Goal: Information Seeking & Learning: Find specific page/section

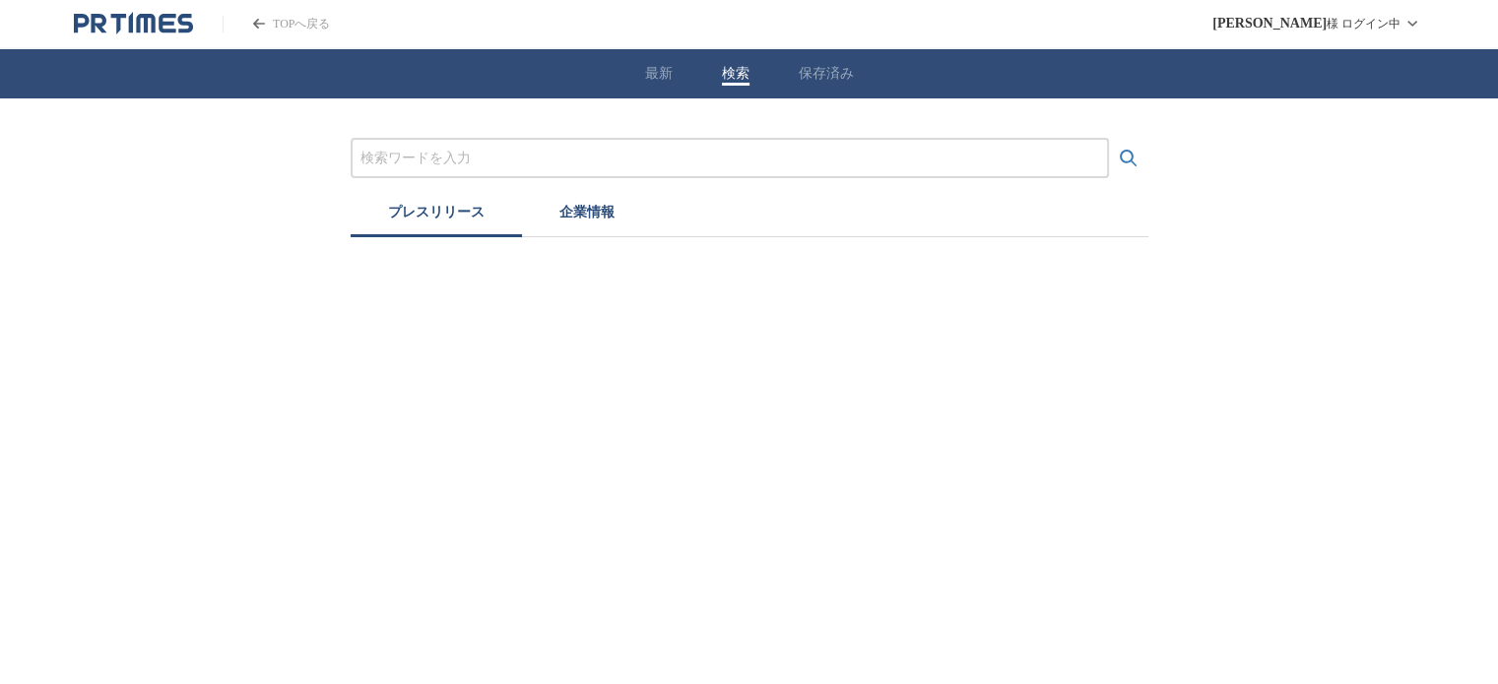
click at [733, 71] on button "検索" at bounding box center [736, 74] width 28 height 18
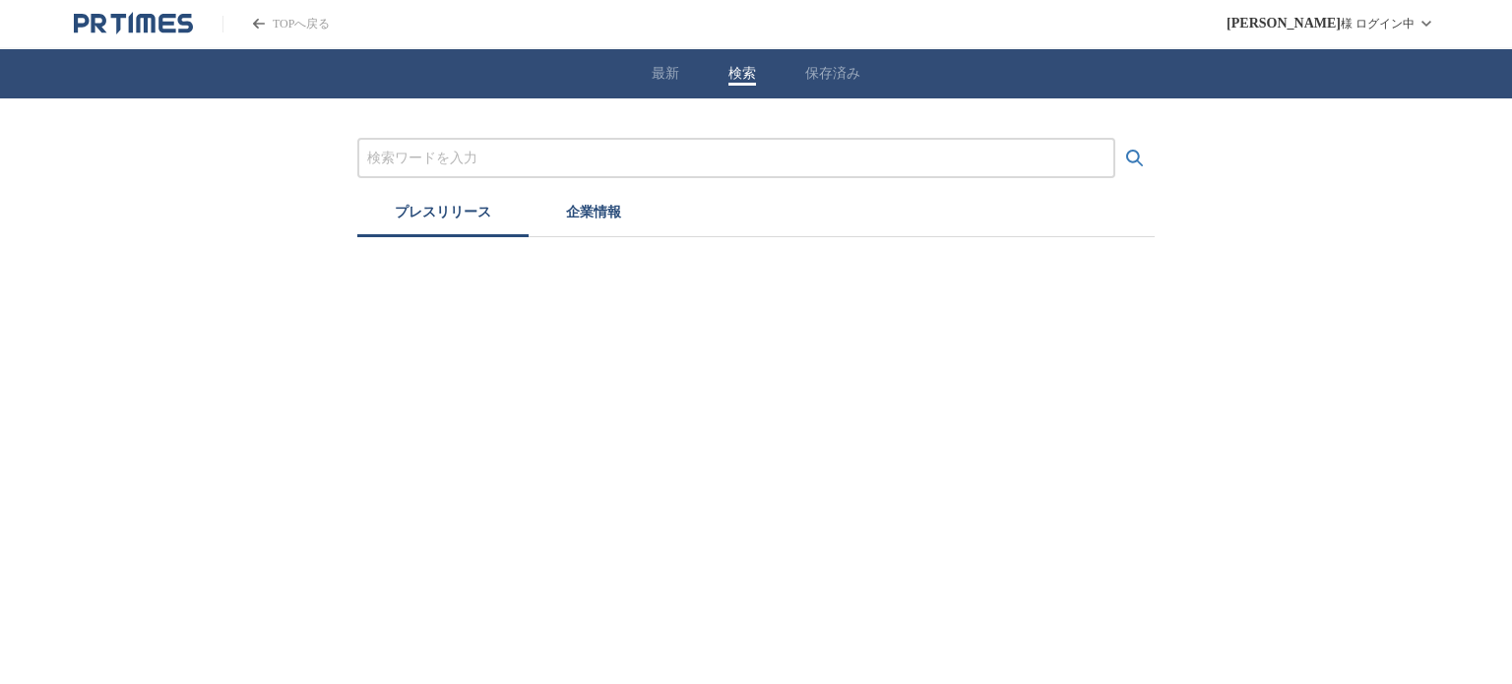
click at [633, 149] on input "プレスリリースおよび企業を検索する" at bounding box center [736, 159] width 738 height 22
click at [1116, 139] on button "検索する" at bounding box center [1135, 158] width 39 height 39
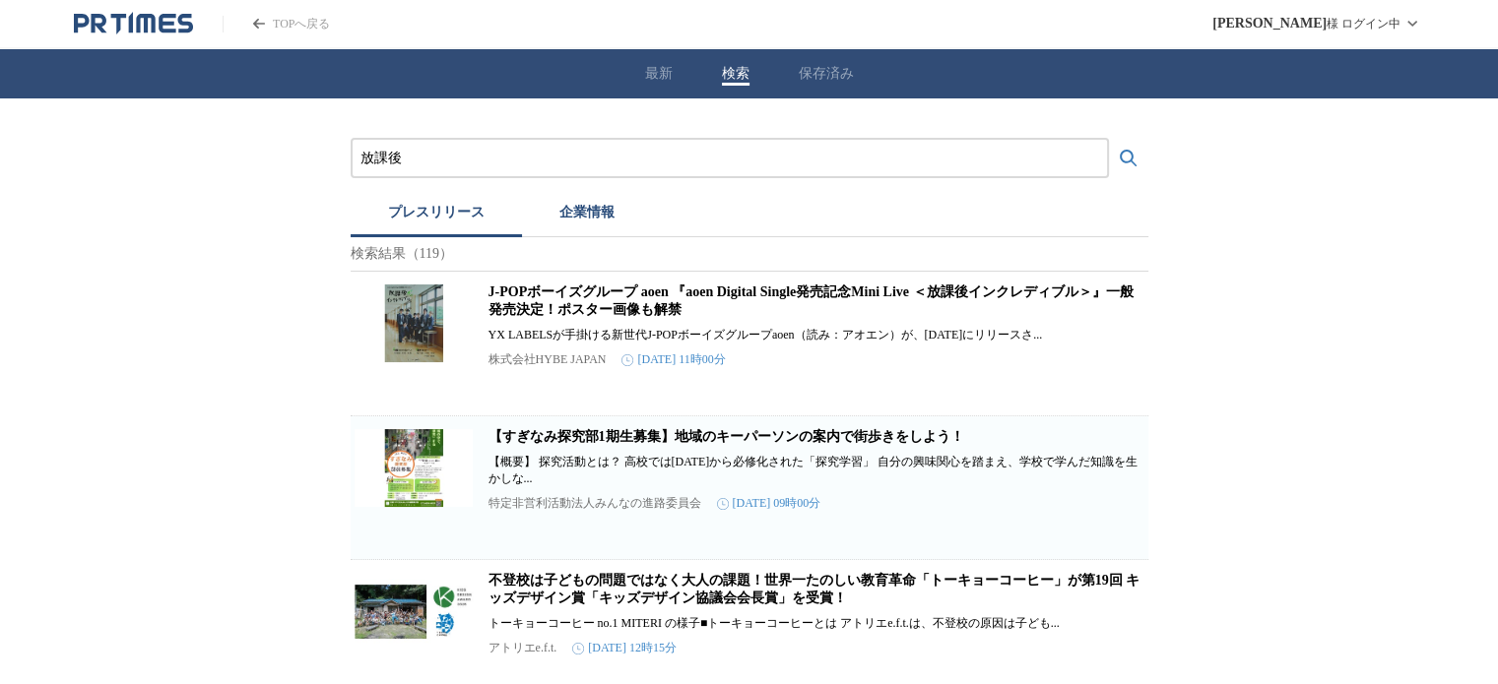
click at [1109, 139] on button "検索する" at bounding box center [1128, 158] width 39 height 39
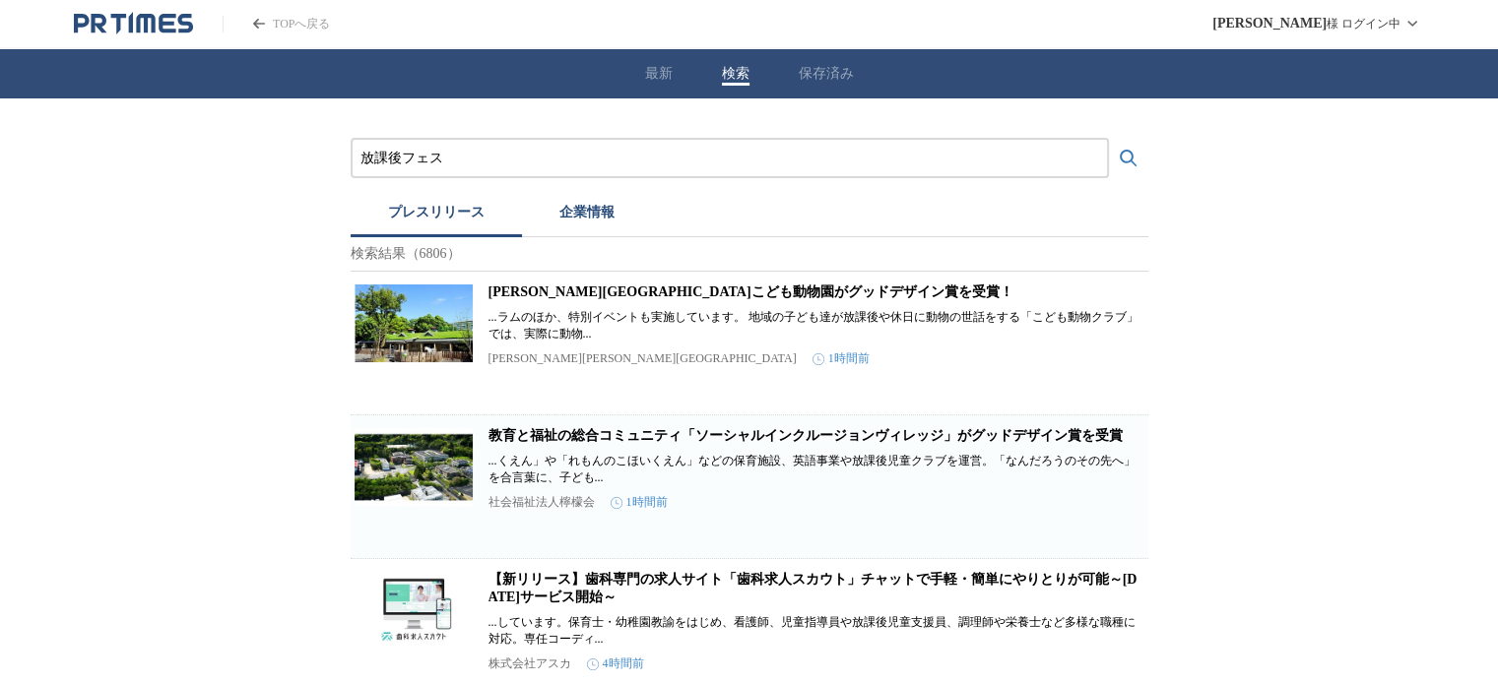
click at [1109, 139] on button "検索する" at bounding box center [1128, 158] width 39 height 39
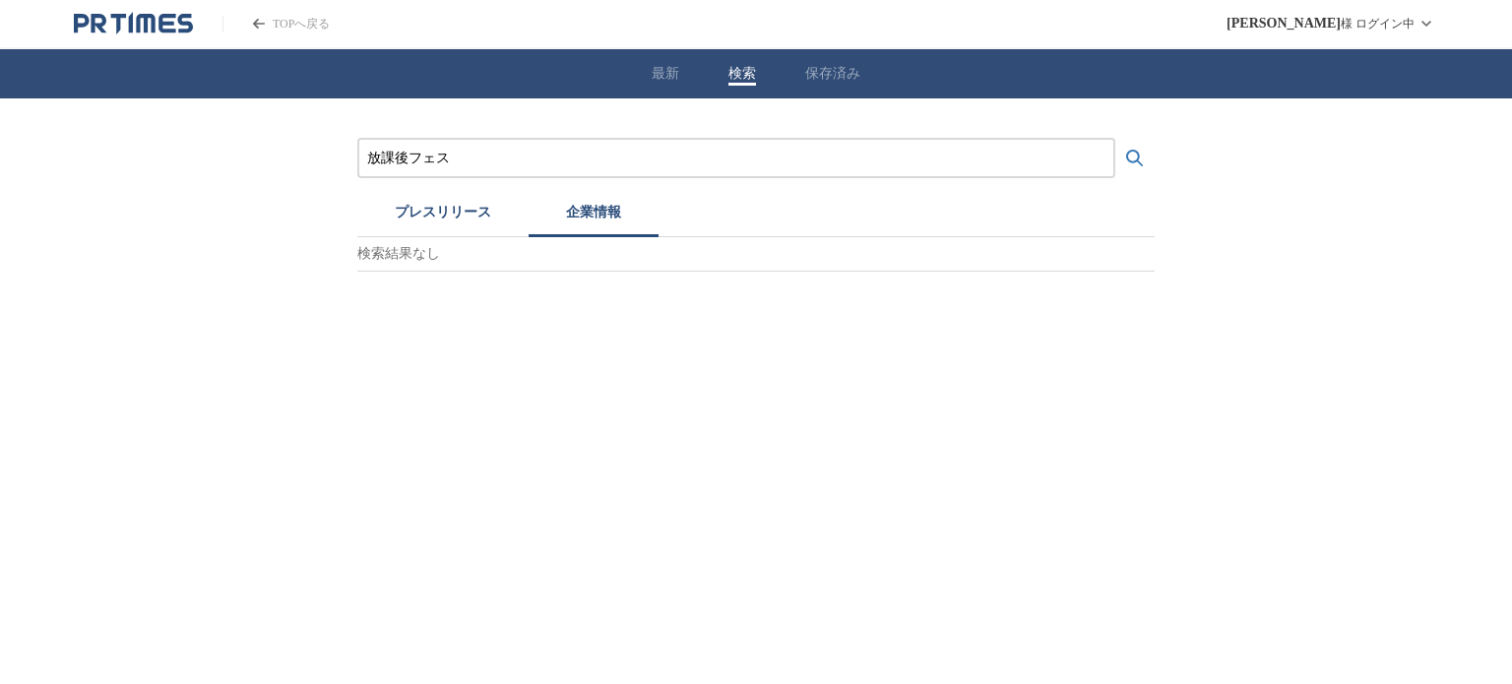
click at [583, 216] on button "企業情報" at bounding box center [594, 215] width 130 height 43
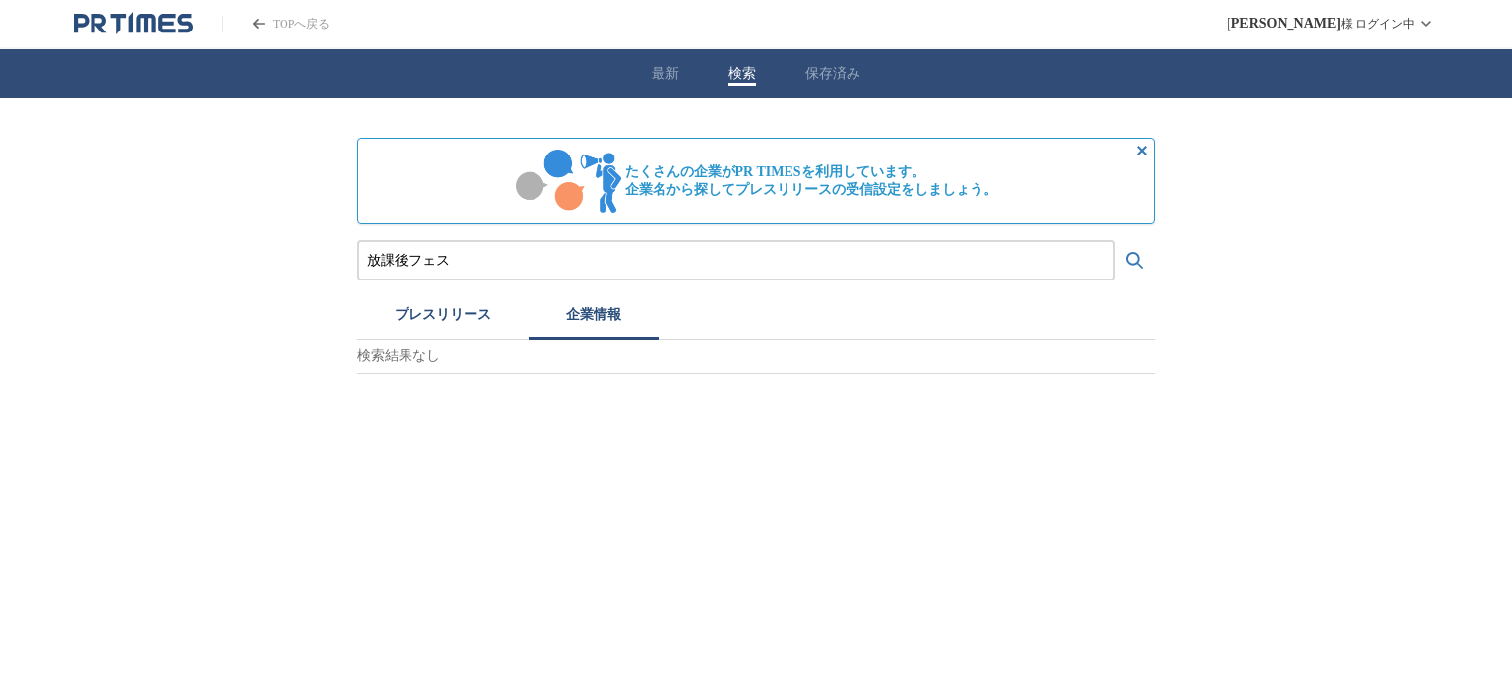
click at [469, 261] on input "放課後フェス" at bounding box center [736, 261] width 738 height 22
type input "放"
click at [1116, 241] on button "検索する" at bounding box center [1135, 260] width 39 height 39
click at [449, 318] on button "プレスリリース" at bounding box center [442, 317] width 171 height 43
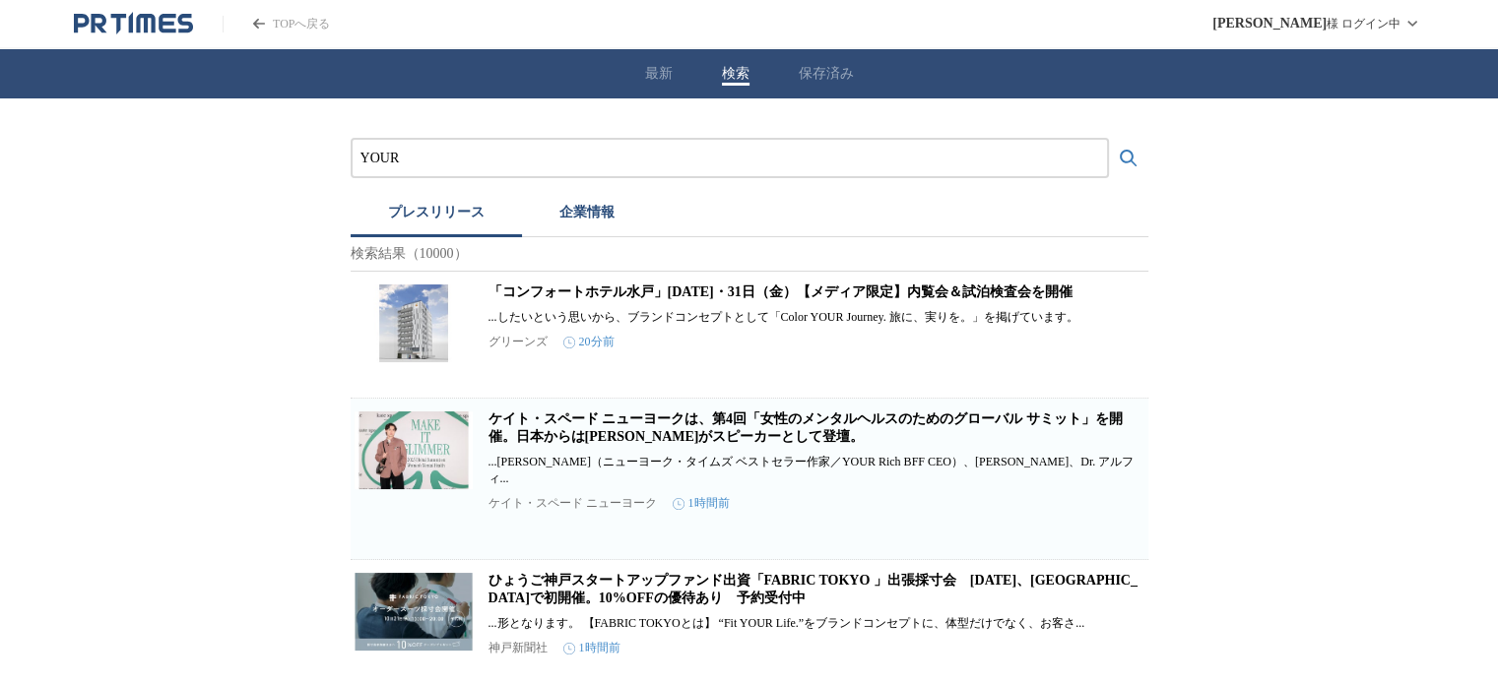
click at [433, 163] on input "YOUR" at bounding box center [729, 159] width 738 height 22
type input "Y"
click at [1109, 139] on button "検索する" at bounding box center [1128, 158] width 39 height 39
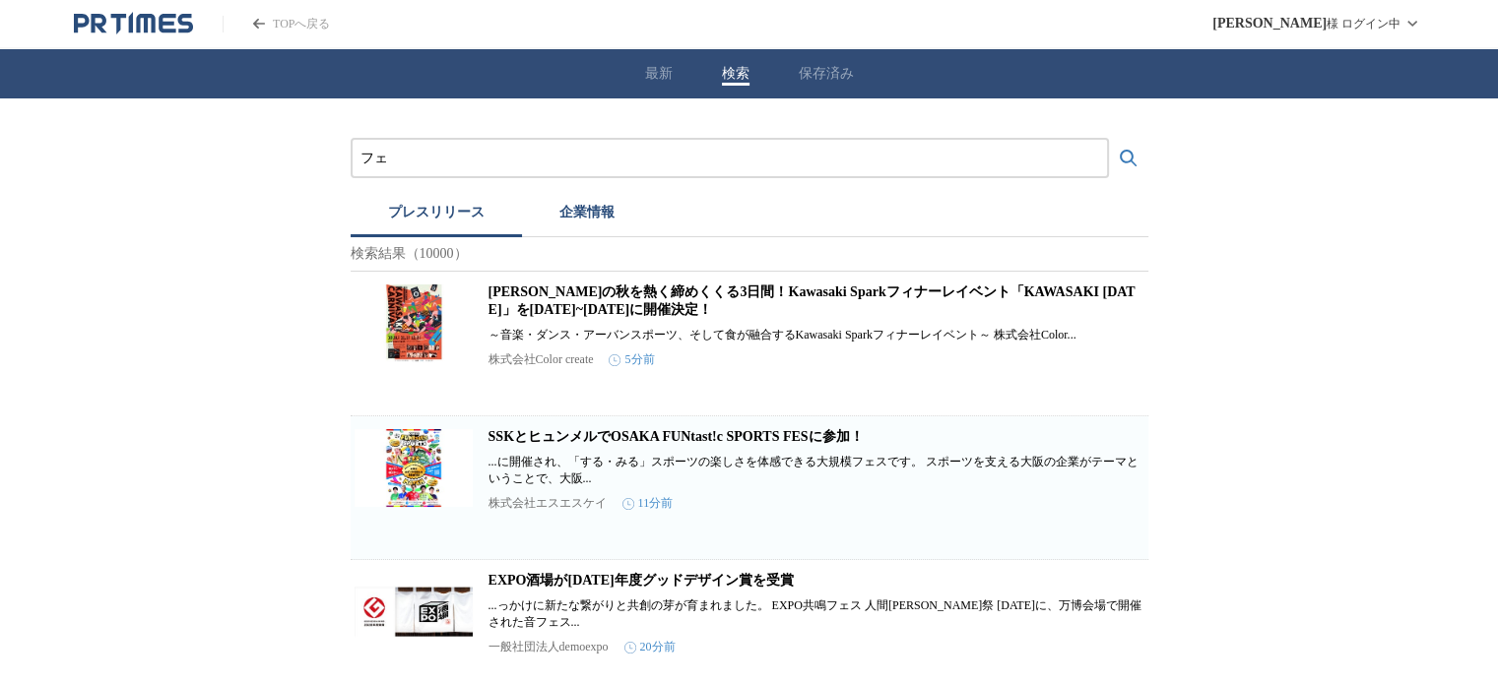
type input "フ"
click at [1109, 139] on button "検索する" at bounding box center [1128, 158] width 39 height 39
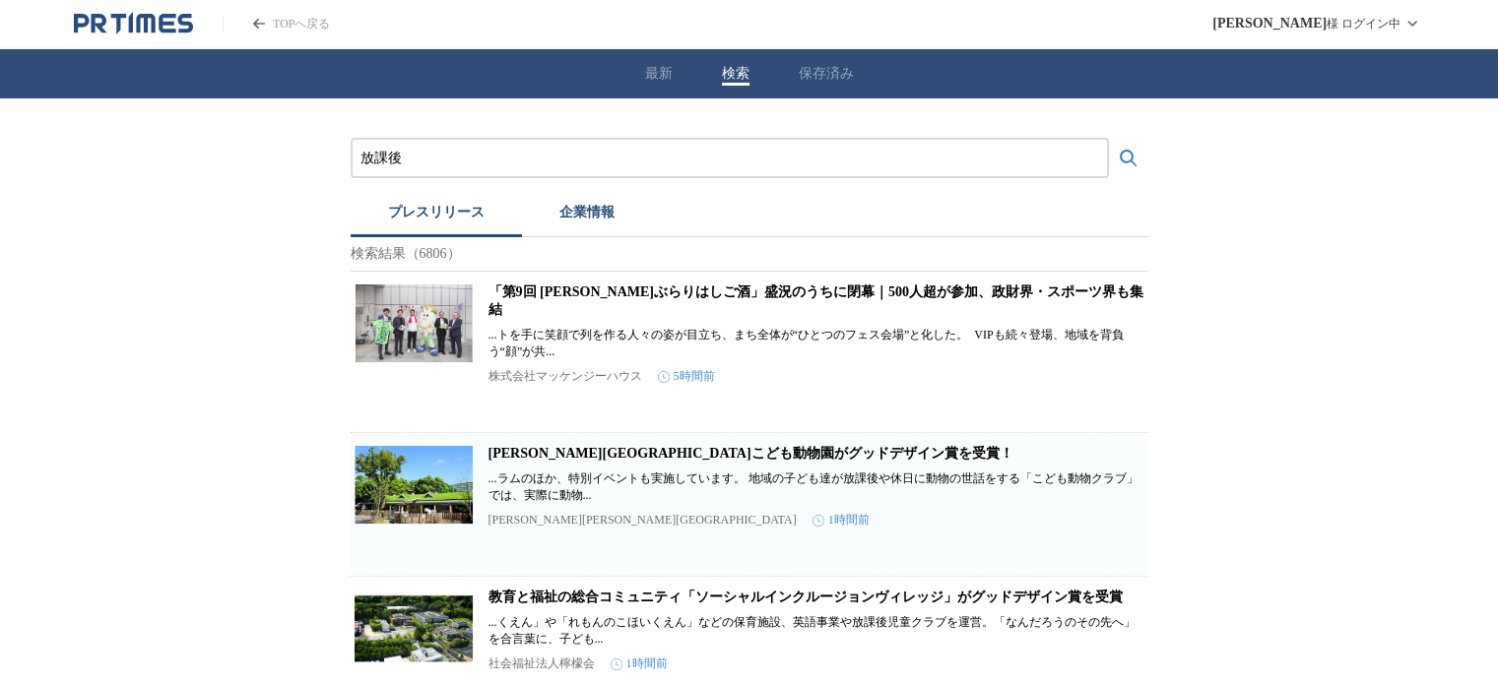
click at [1109, 139] on button "検索する" at bounding box center [1128, 158] width 39 height 39
type input "放課後フェス"
click at [1109, 139] on button "検索する" at bounding box center [1128, 158] width 39 height 39
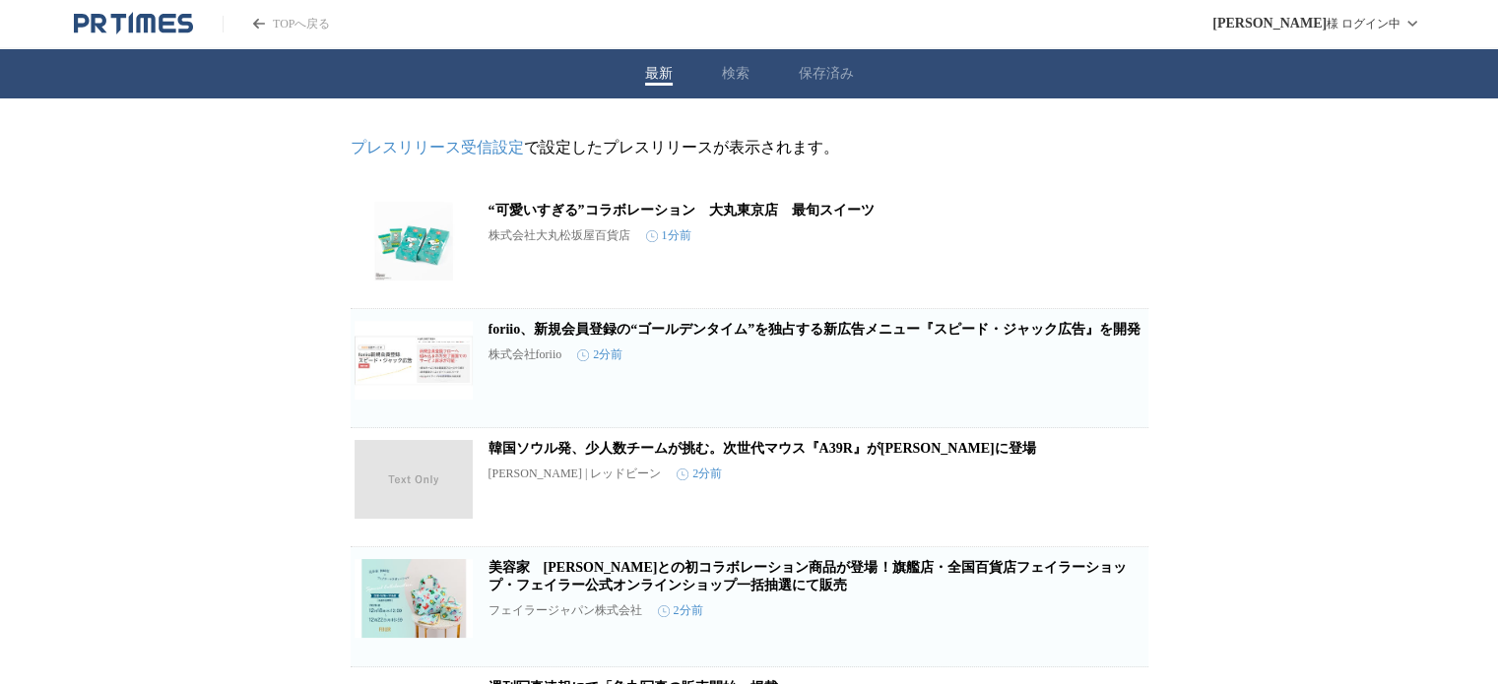
click at [650, 78] on button "最新" at bounding box center [659, 74] width 28 height 18
click at [142, 18] on icon "PR TIMESのトップページはこちら" at bounding box center [145, 23] width 19 height 19
